Goal: Find contact information: Find contact information

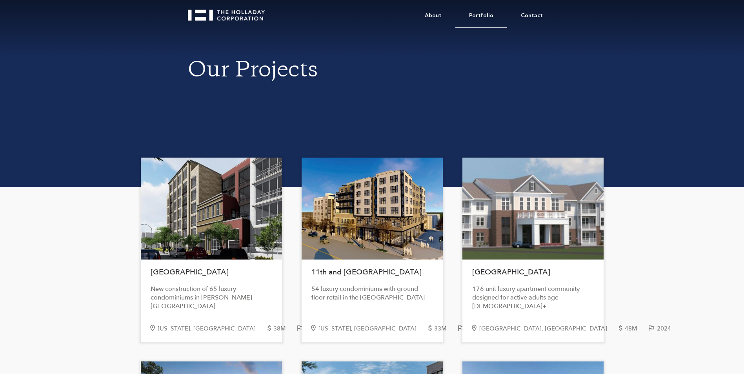
click at [483, 15] on link "Portfolio" at bounding box center [481, 16] width 52 height 24
click at [527, 12] on link "Contact" at bounding box center [531, 16] width 49 height 24
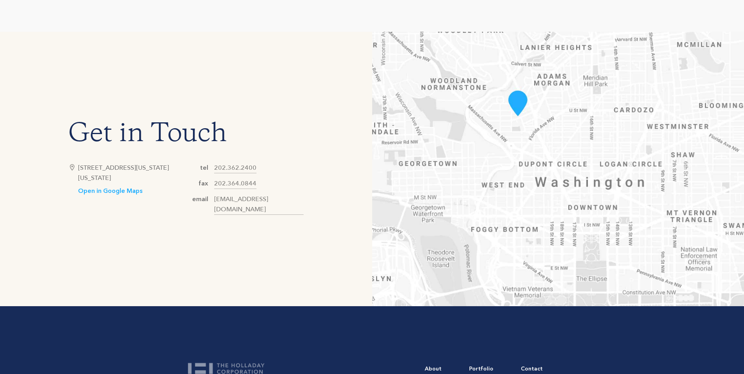
scroll to position [392, 0]
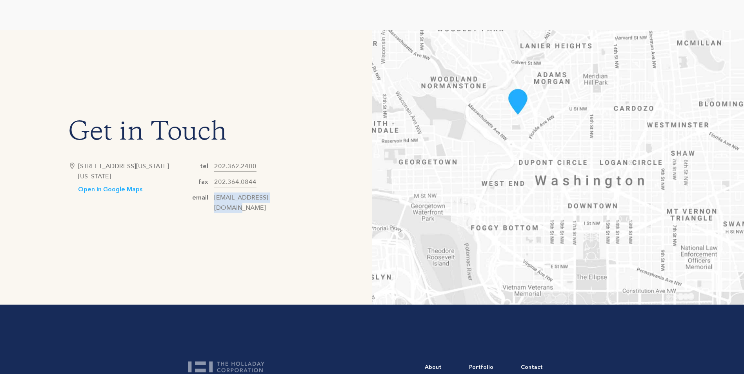
drag, startPoint x: 290, startPoint y: 202, endPoint x: 214, endPoint y: 201, distance: 76.1
click at [214, 201] on div "tel 202.362.2400 fax 202.364.0844 email hello@holladaycorp.com" at bounding box center [245, 187] width 118 height 52
drag, startPoint x: 214, startPoint y: 201, endPoint x: 227, endPoint y: 202, distance: 12.6
copy link "hello@holladaycorp.com"
